Goal: Information Seeking & Learning: Learn about a topic

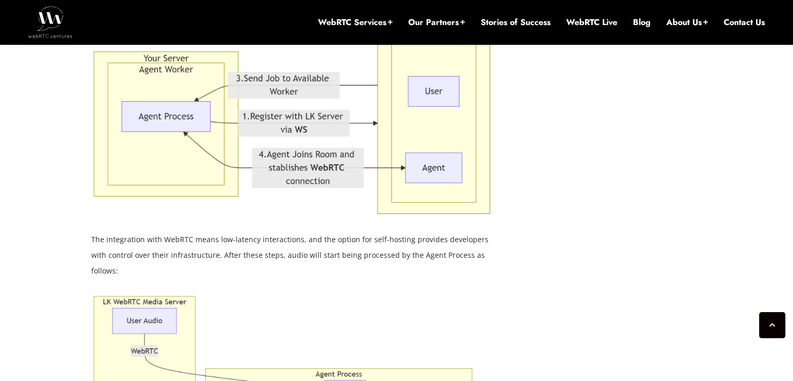
scroll to position [2198, 0]
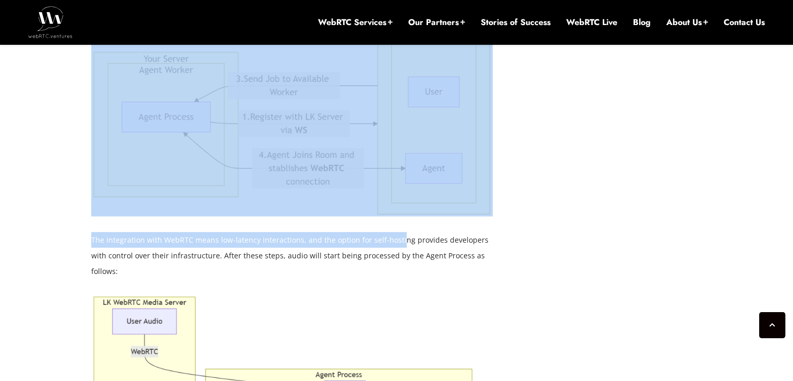
drag, startPoint x: 90, startPoint y: 187, endPoint x: 395, endPoint y: 191, distance: 305.0
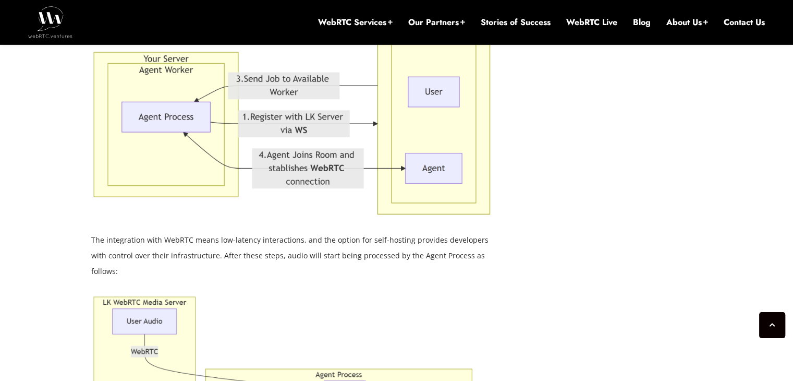
click at [475, 232] on p "The integration with WebRTC means low-latency interactions, and the option for …" at bounding box center [291, 255] width 401 height 47
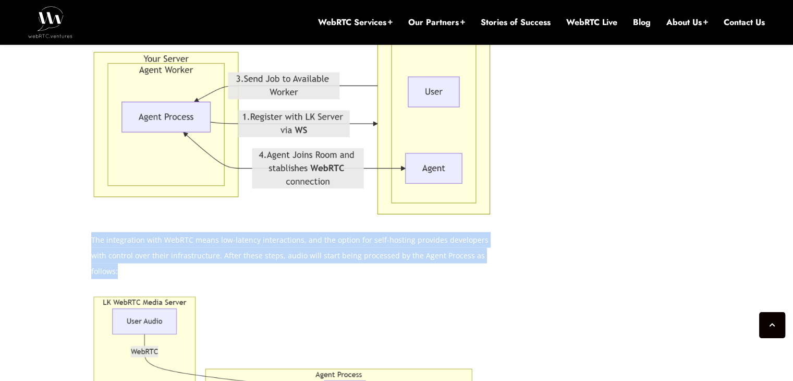
drag, startPoint x: 93, startPoint y: 192, endPoint x: 492, endPoint y: 213, distance: 399.4
click at [492, 232] on p "The integration with WebRTC means low-latency interactions, and the option for …" at bounding box center [291, 255] width 401 height 47
copy p "The integration with WebRTC means low-latency interactions, and the option for …"
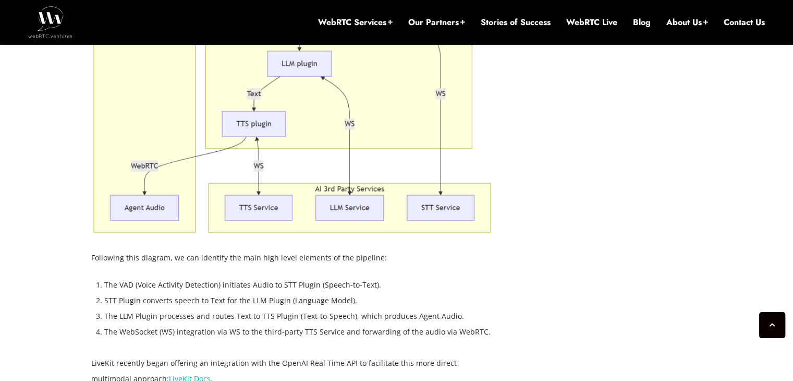
scroll to position [2676, 0]
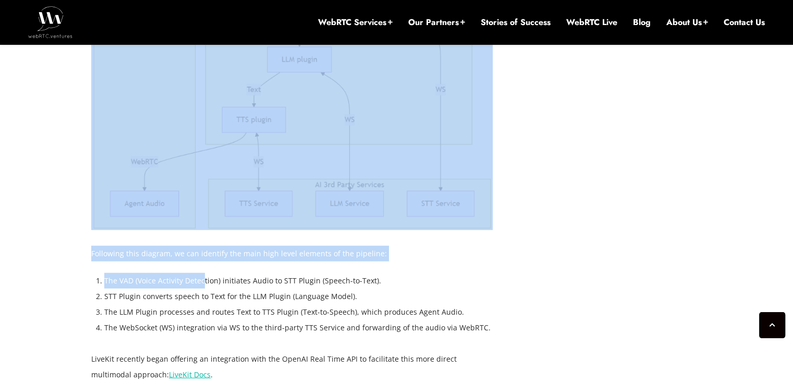
drag, startPoint x: 86, startPoint y: 190, endPoint x: 203, endPoint y: 213, distance: 119.5
click at [203, 213] on div "[DATE] [PERSON_NAME] Comments Off on Real Time Voice AI: OpenAI vs. Open Source…" at bounding box center [396, 149] width 623 height 4685
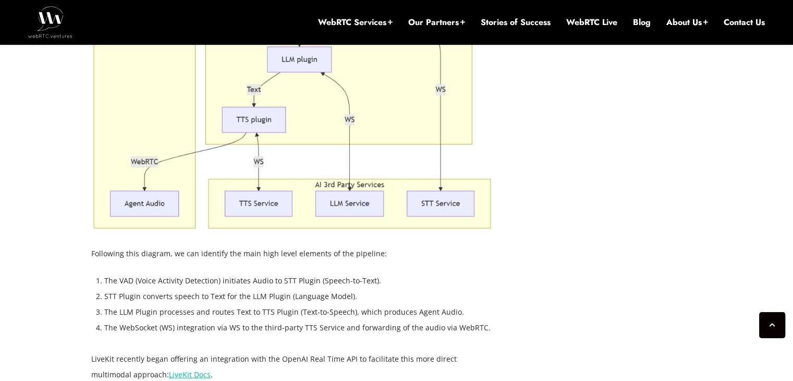
click at [175, 304] on li "The LLM Plugin processes and routes Text to TTS Plugin (Text-to-Speech), which …" at bounding box center [298, 312] width 388 height 16
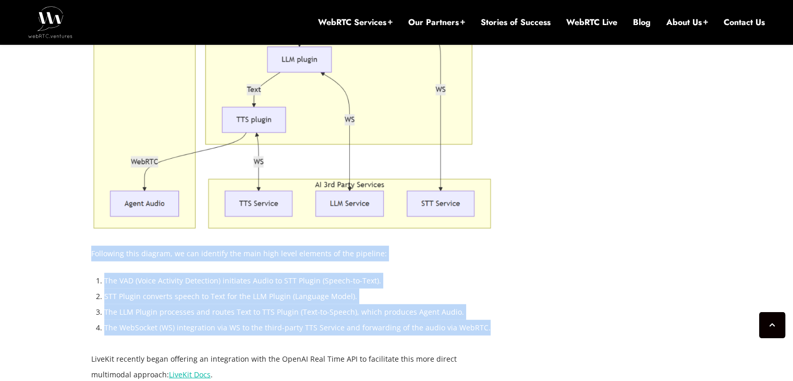
drag, startPoint x: 92, startPoint y: 191, endPoint x: 478, endPoint y: 265, distance: 392.9
click at [478, 265] on div "For developers building real-time voice applications like our team does at [DOM…" at bounding box center [291, 31] width 401 height 3882
copy div "Following this diagram, we can identify the main high level elements of the pip…"
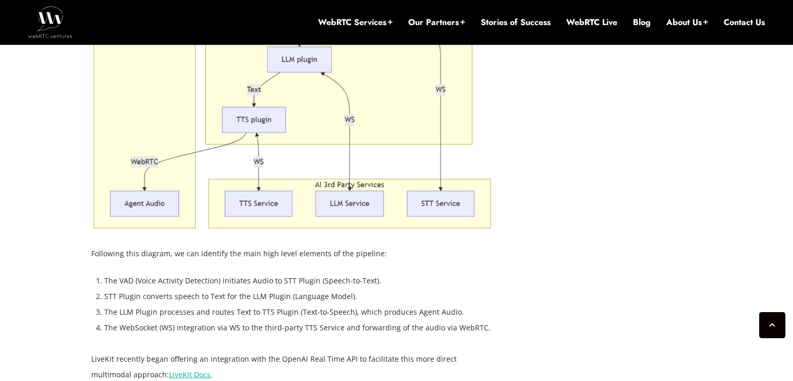
click at [35, 266] on div "[DATE] [PERSON_NAME] Comments Off on Real Time Voice AI: OpenAI vs. Open Source…" at bounding box center [396, 150] width 793 height 4810
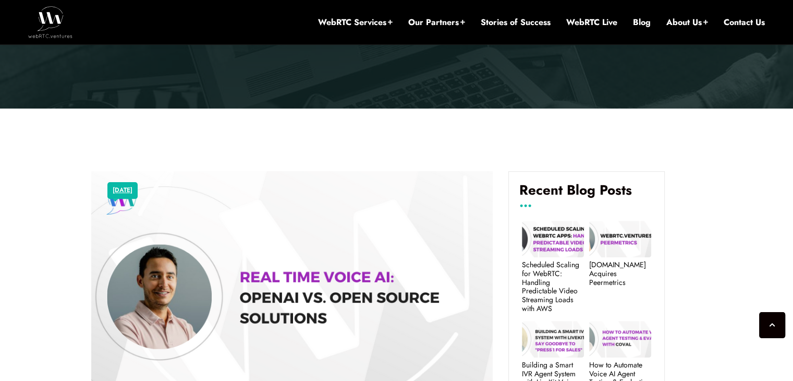
scroll to position [1616, 0]
